Goal: Information Seeking & Learning: Learn about a topic

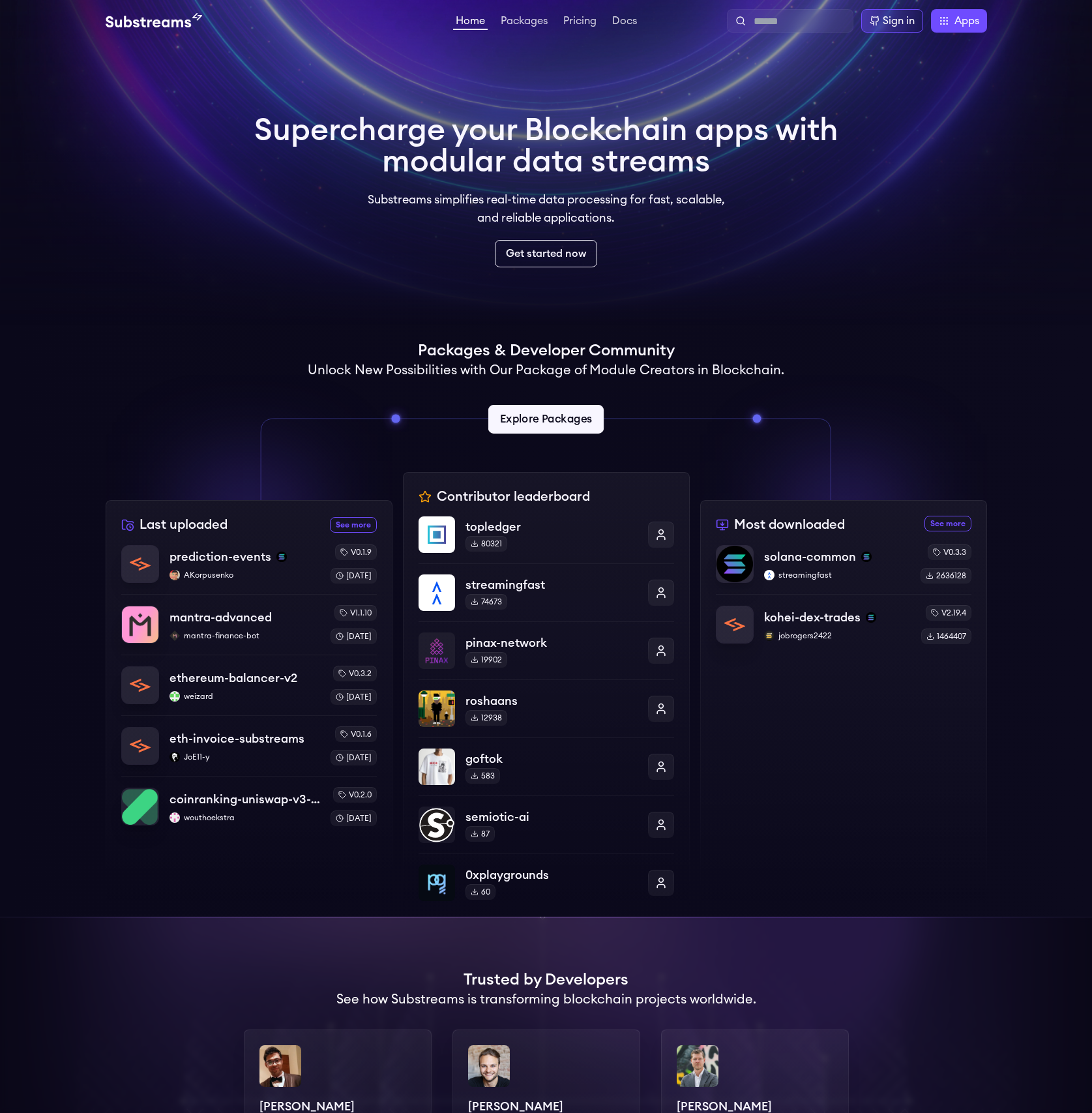
click at [553, 425] on link "Explore Packages" at bounding box center [546, 419] width 116 height 29
click at [570, 420] on link "Explore Packages" at bounding box center [546, 419] width 116 height 29
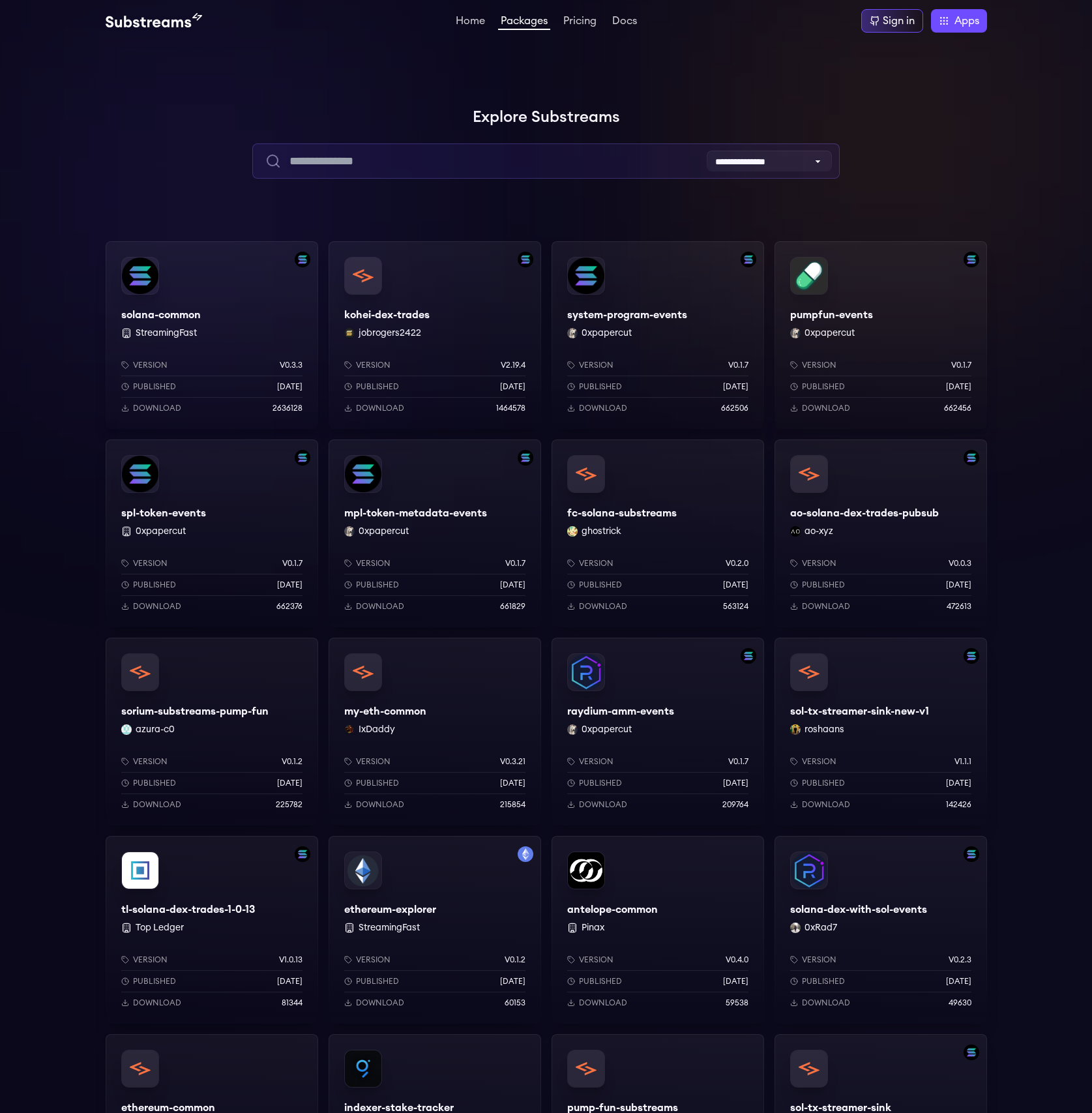
click at [501, 158] on input "text" at bounding box center [545, 161] width 587 height 35
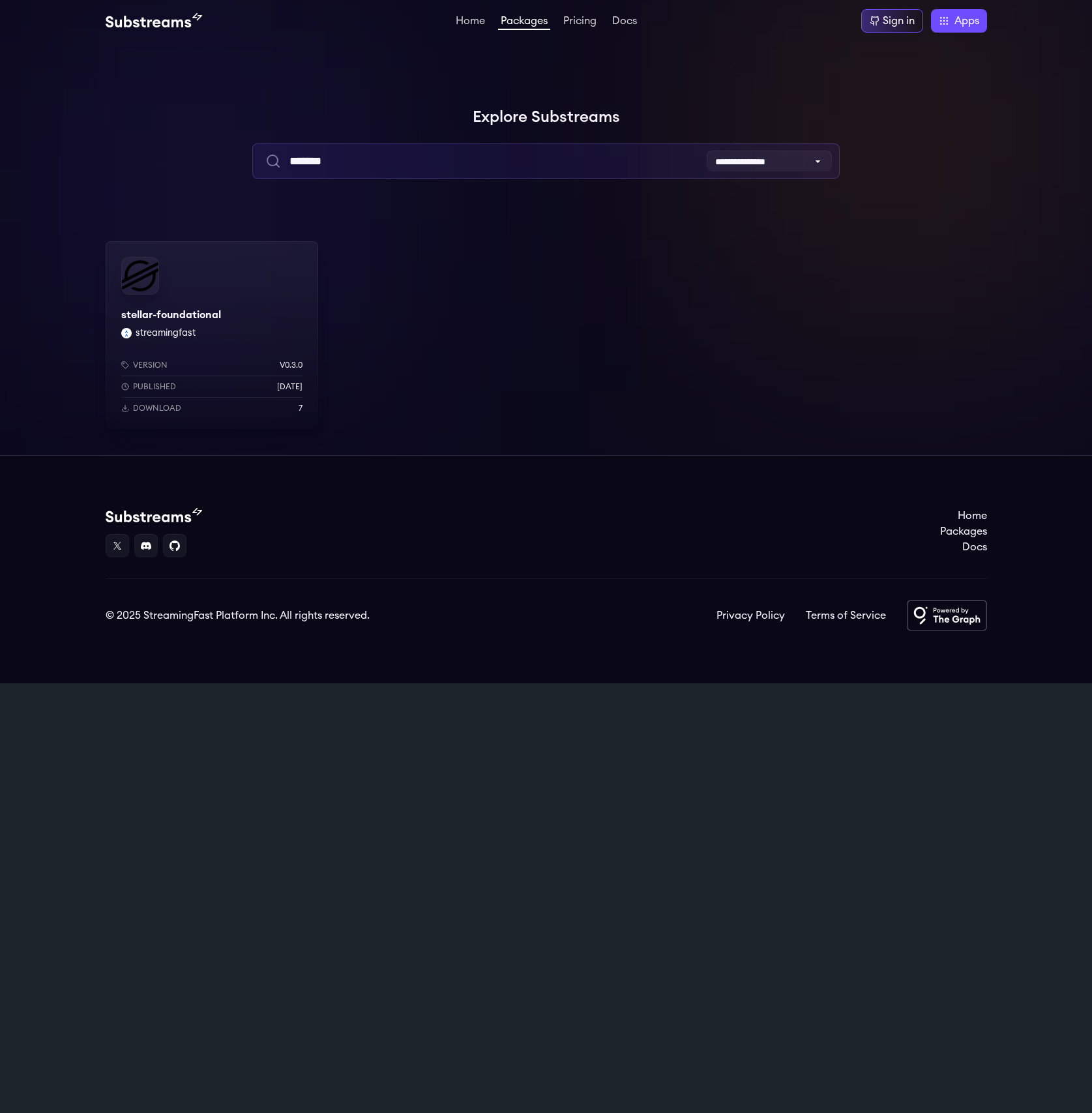
type input "*******"
click at [183, 317] on div "stellar-foundational streamingfast Version v0.3.0 Published 5 months ago Downlo…" at bounding box center [212, 335] width 213 height 188
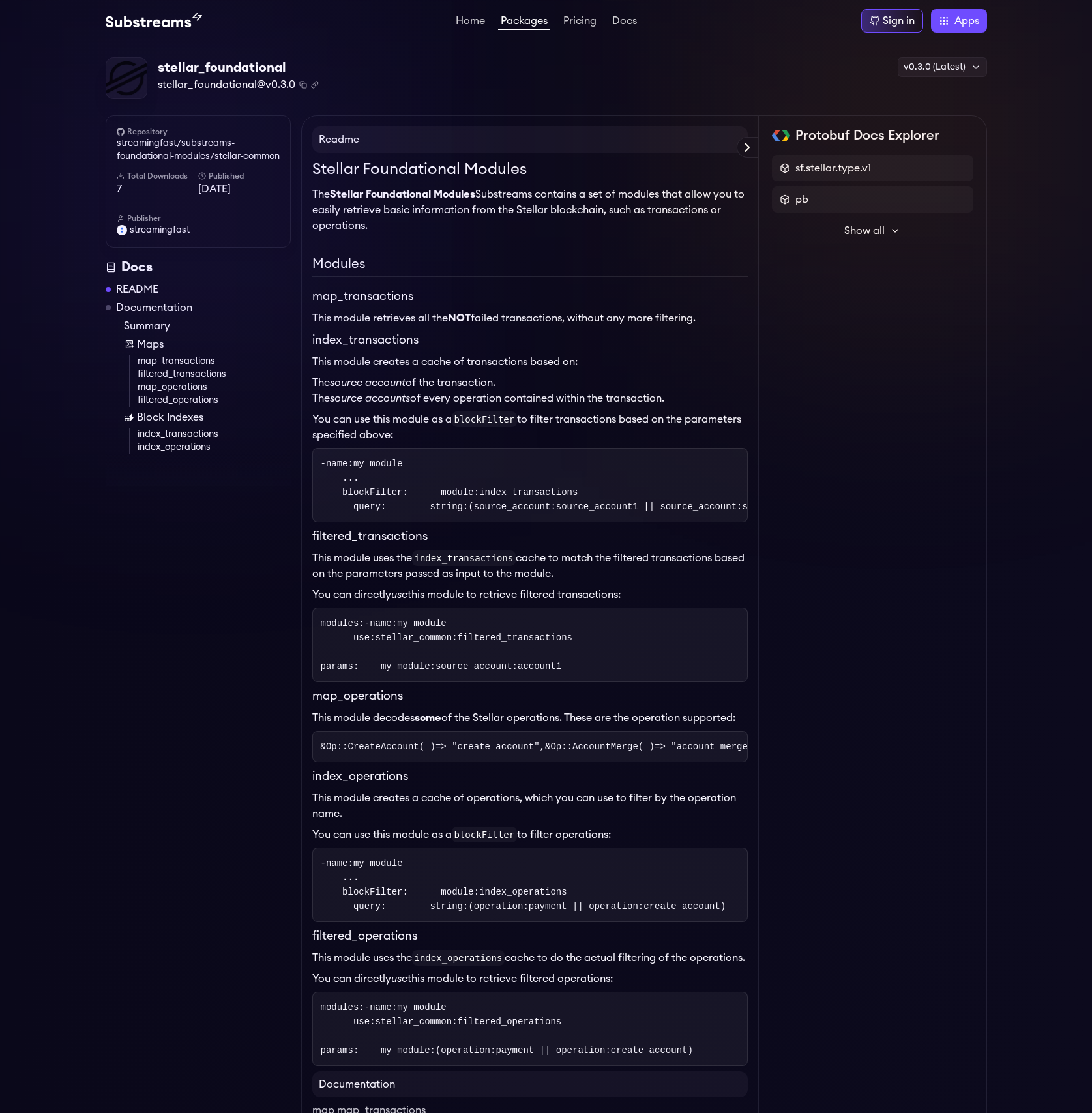
click at [522, 333] on h3 "index_transactions" at bounding box center [530, 340] width 436 height 18
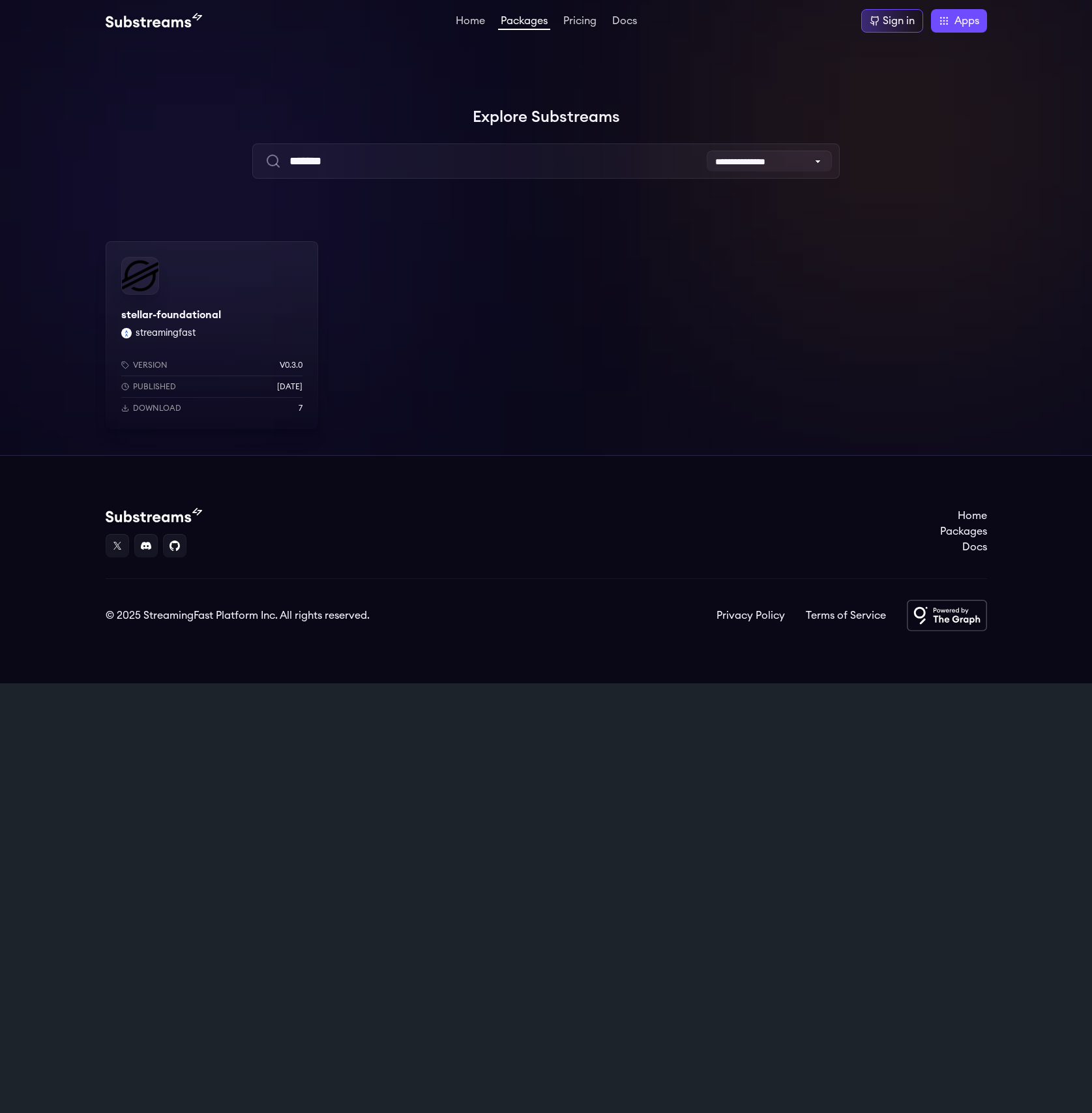
click at [513, 324] on div "stellar-foundational streamingfast Version v0.3.0 Published 5 months ago Downlo…" at bounding box center [546, 335] width 881 height 188
click at [152, 5] on div "Home Packages Pricing Docs Home Packages Pricing Docs Sign in Apps Subgraph Stu…" at bounding box center [546, 21] width 1092 height 42
click at [146, 17] on img at bounding box center [154, 21] width 96 height 16
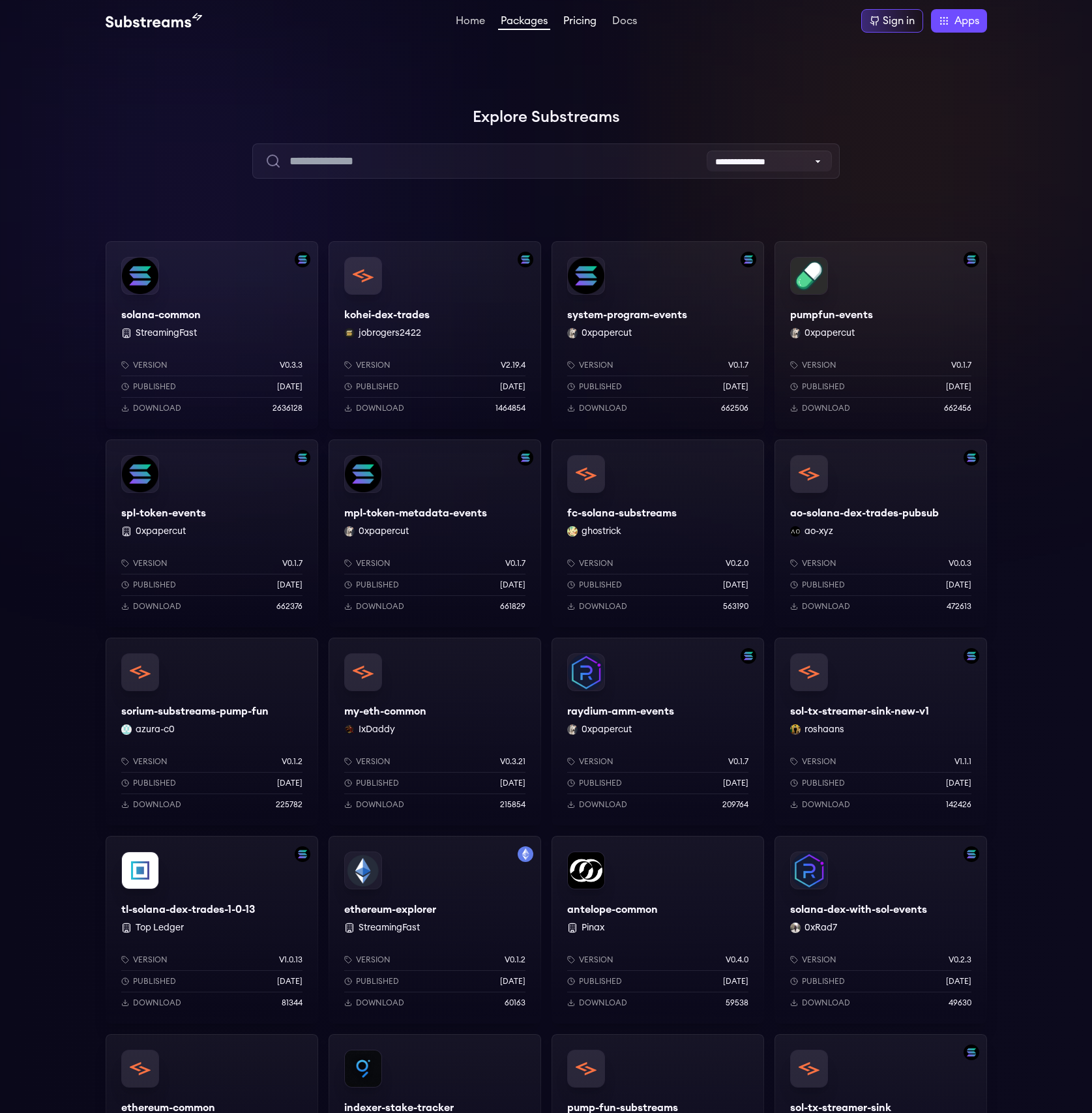
click at [589, 24] on link "Pricing" at bounding box center [579, 22] width 39 height 13
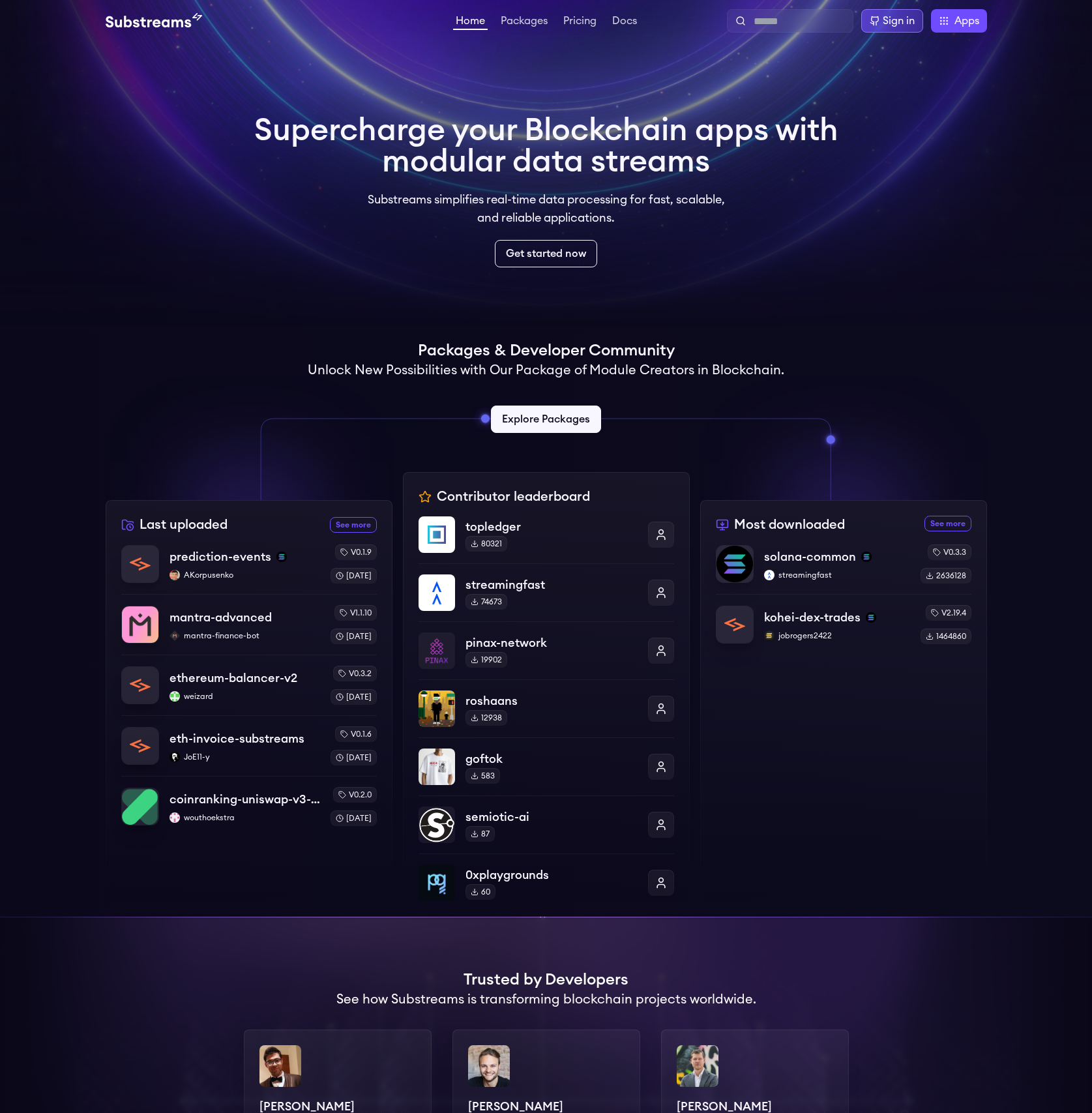
click at [880, 21] on div "Sign in" at bounding box center [892, 21] width 62 height 24
click at [593, 418] on link "Explore Packages" at bounding box center [546, 419] width 116 height 29
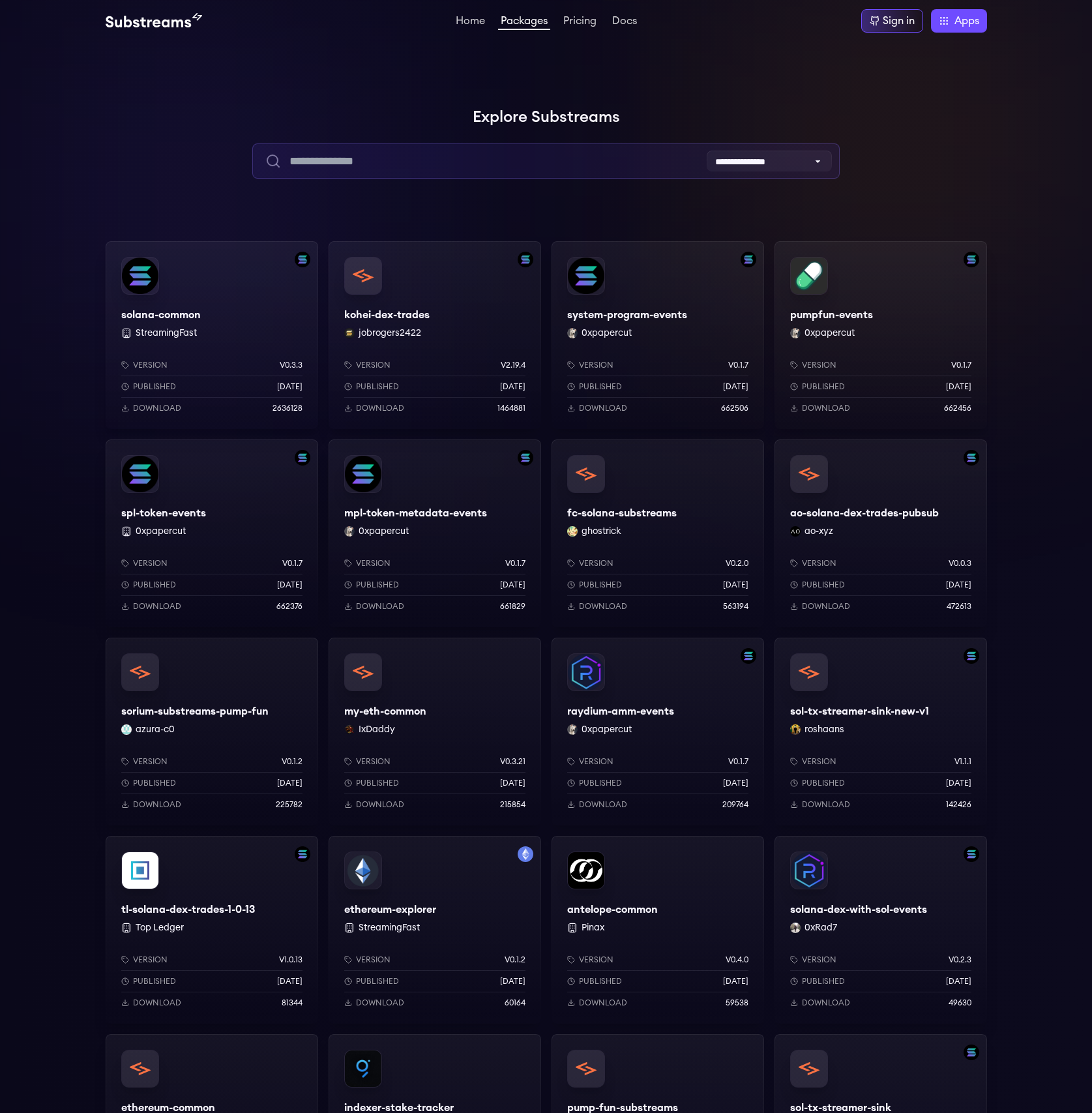
click at [480, 165] on input "text" at bounding box center [545, 161] width 587 height 35
type input "*"
type input "*******"
